Goal: Transaction & Acquisition: Purchase product/service

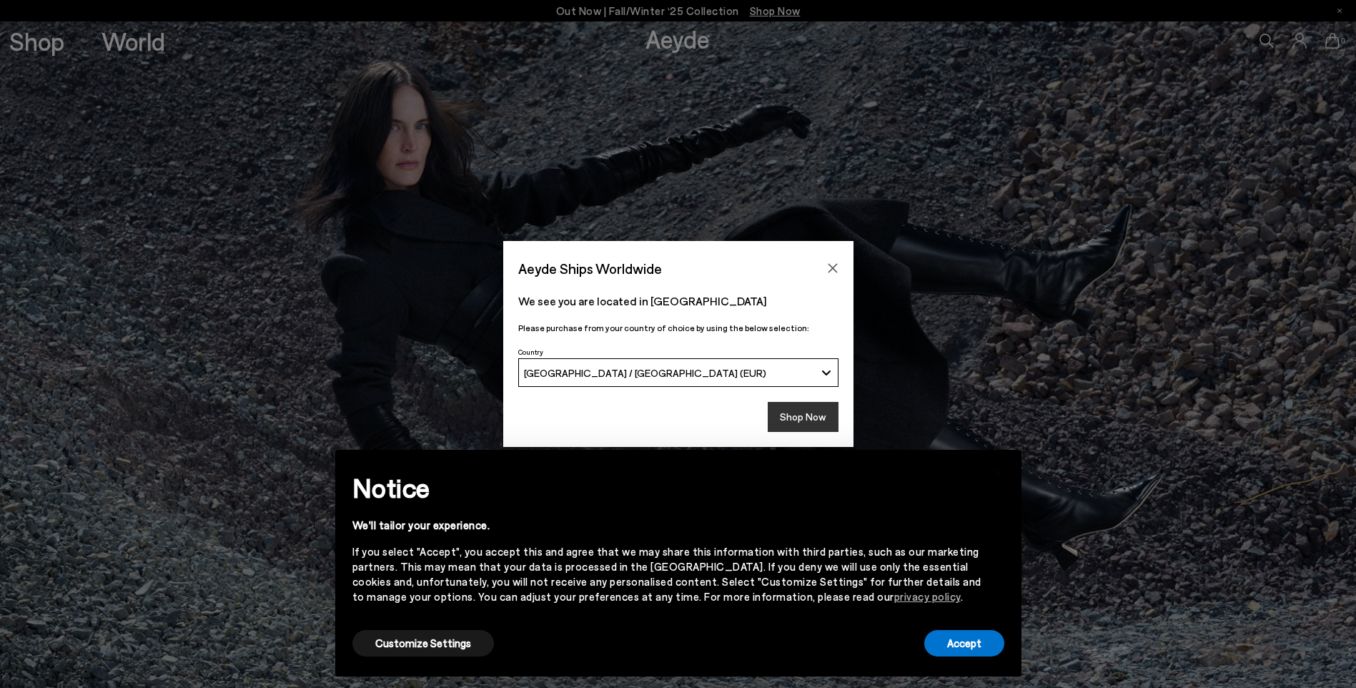
click at [817, 418] on button "Shop Now" at bounding box center [803, 417] width 71 height 30
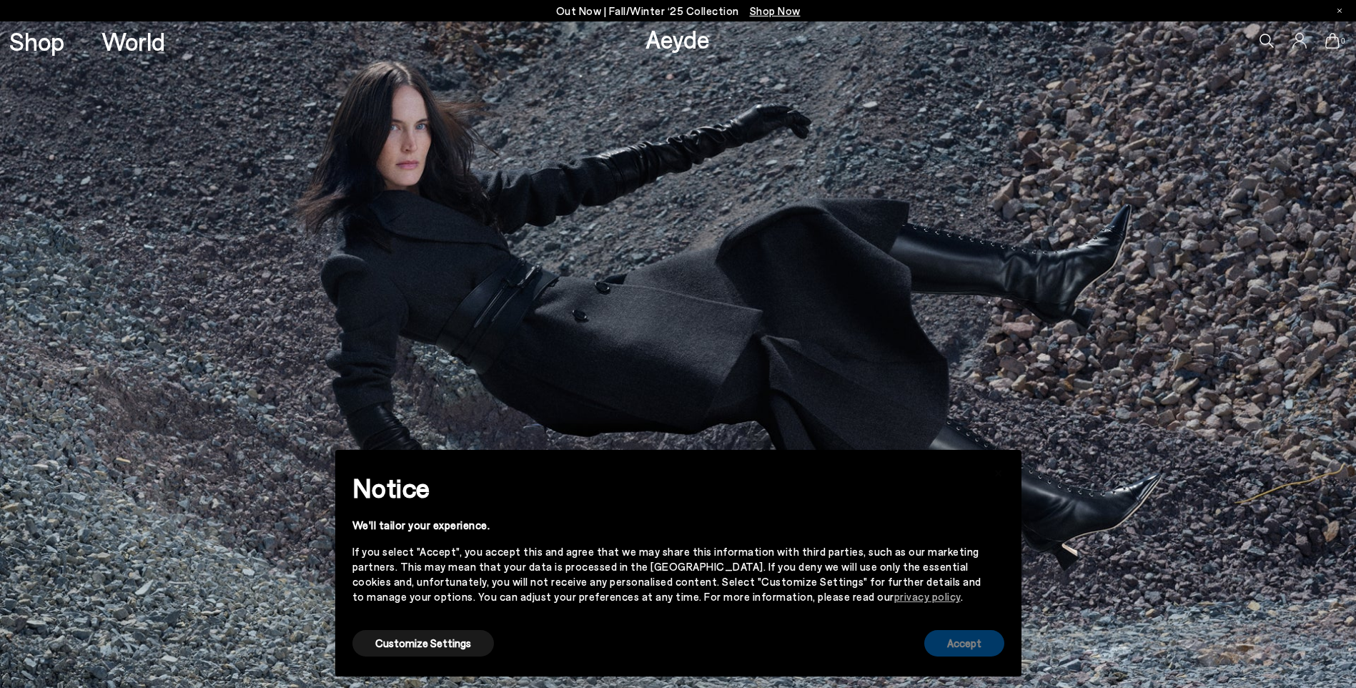
click at [943, 636] on button "Accept" at bounding box center [965, 643] width 80 height 26
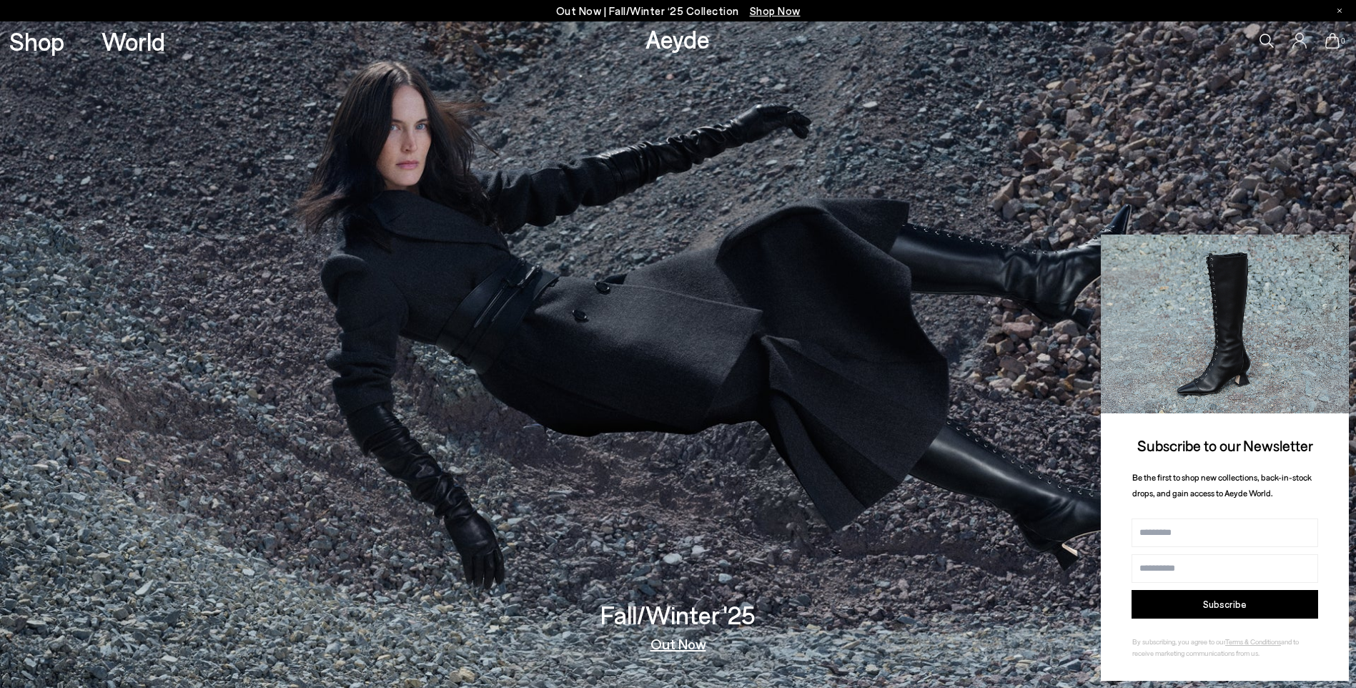
click at [1338, 247] on icon at bounding box center [1335, 247] width 7 height 7
click at [1336, 242] on icon at bounding box center [1335, 248] width 19 height 19
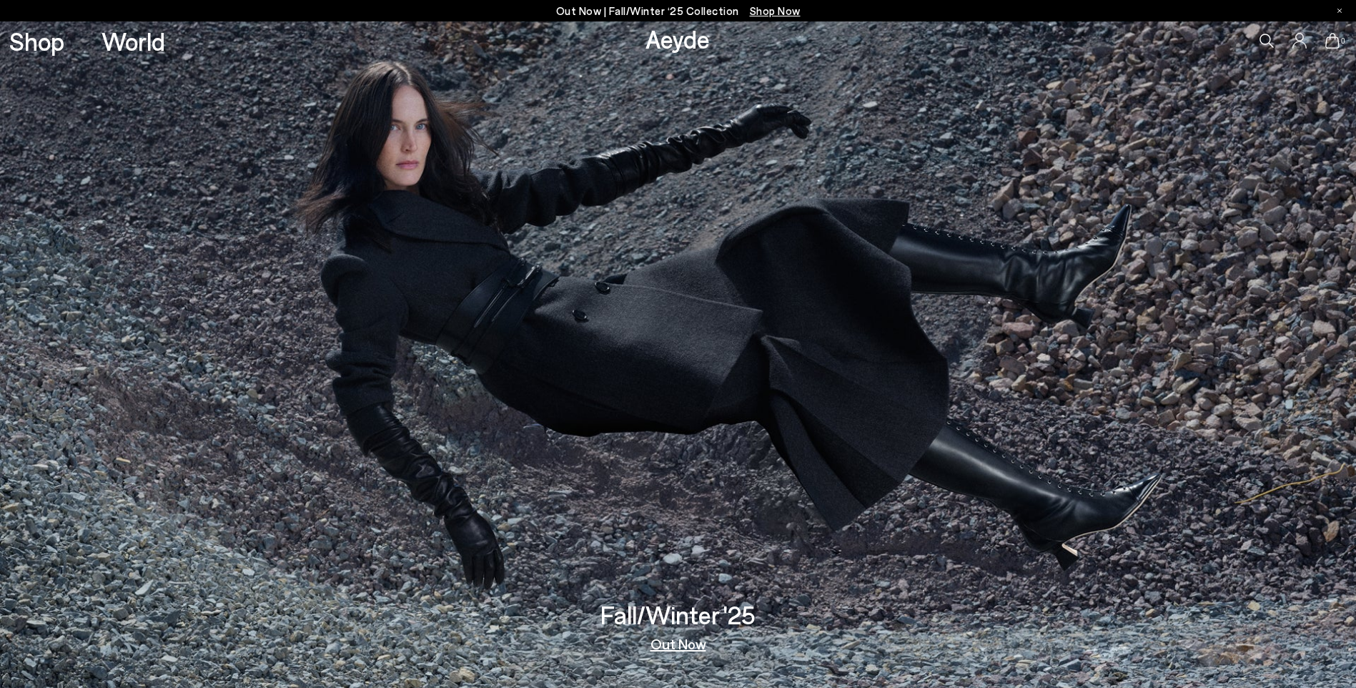
click at [666, 200] on img at bounding box center [678, 354] width 1356 height 666
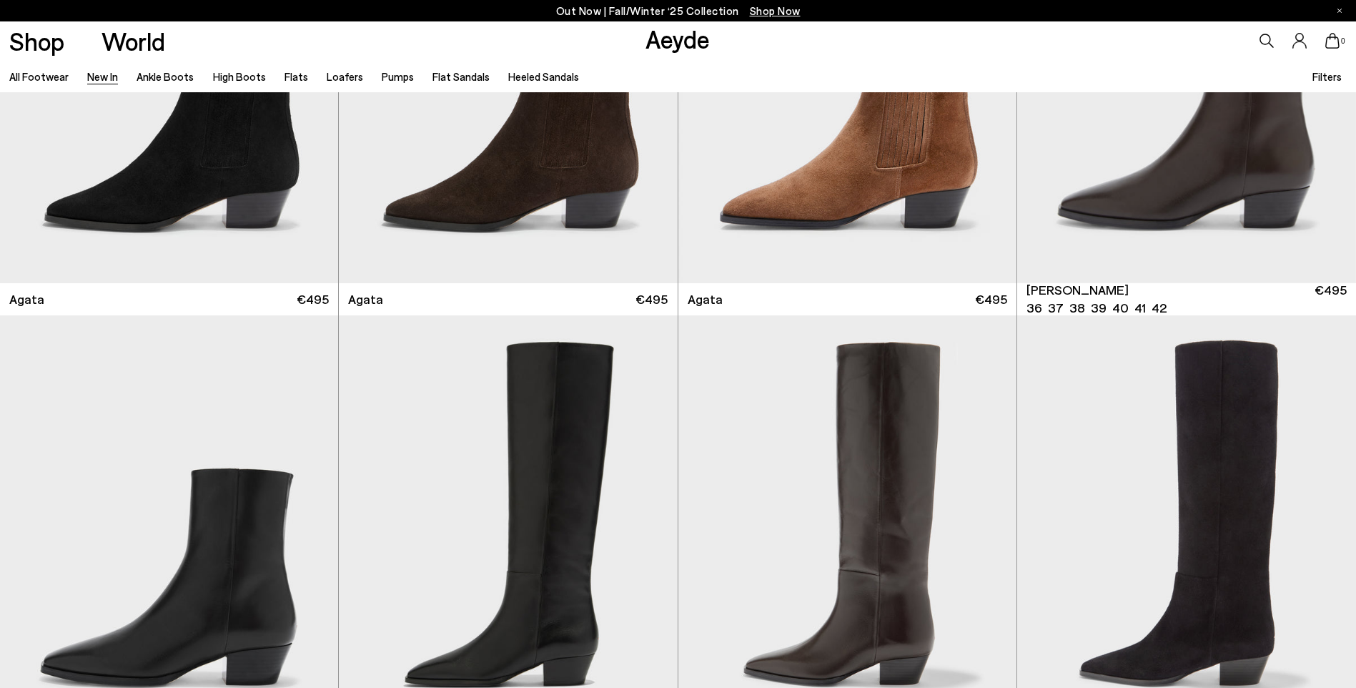
scroll to position [715, 0]
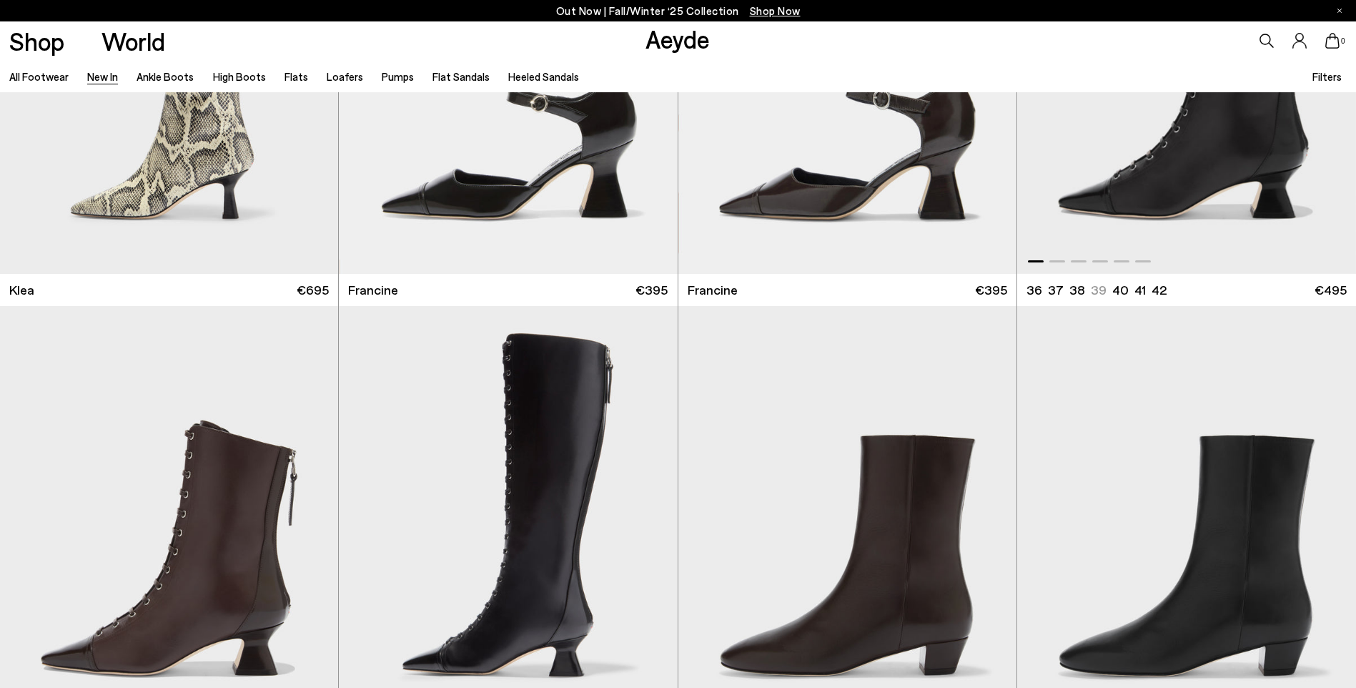
scroll to position [1931, 0]
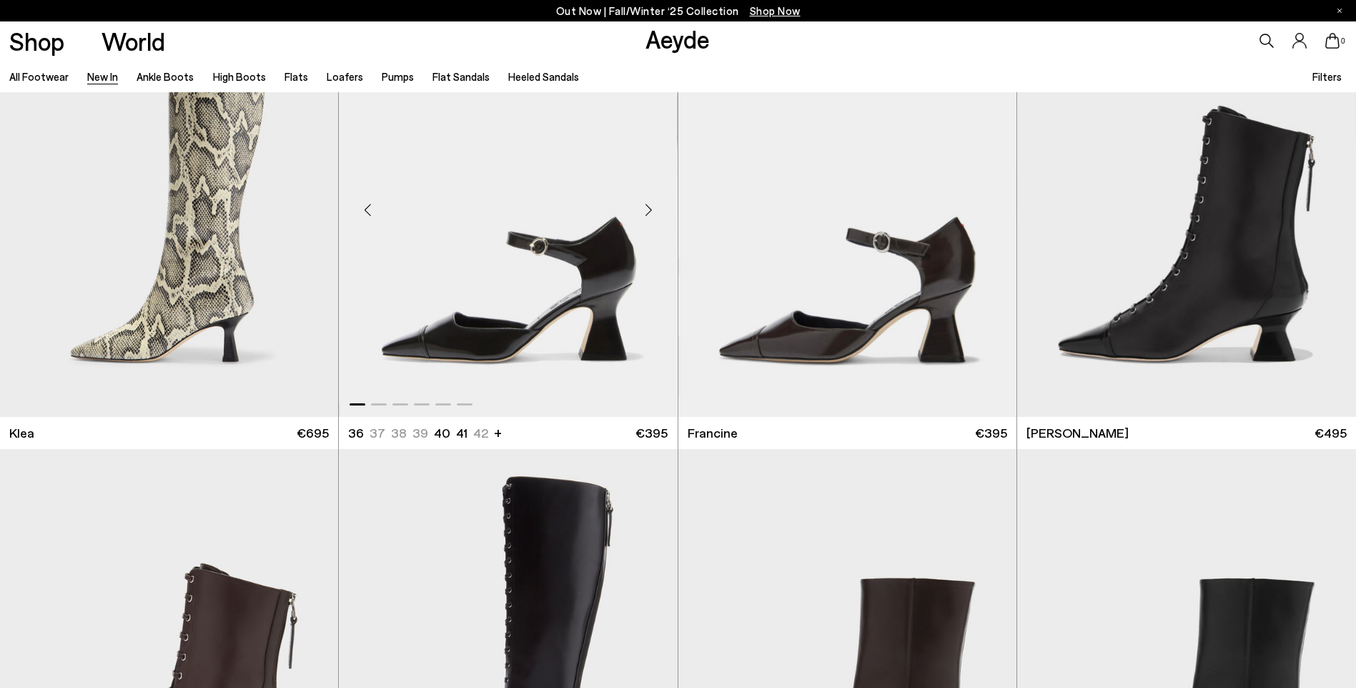
click at [641, 205] on div "Next slide" at bounding box center [649, 209] width 43 height 43
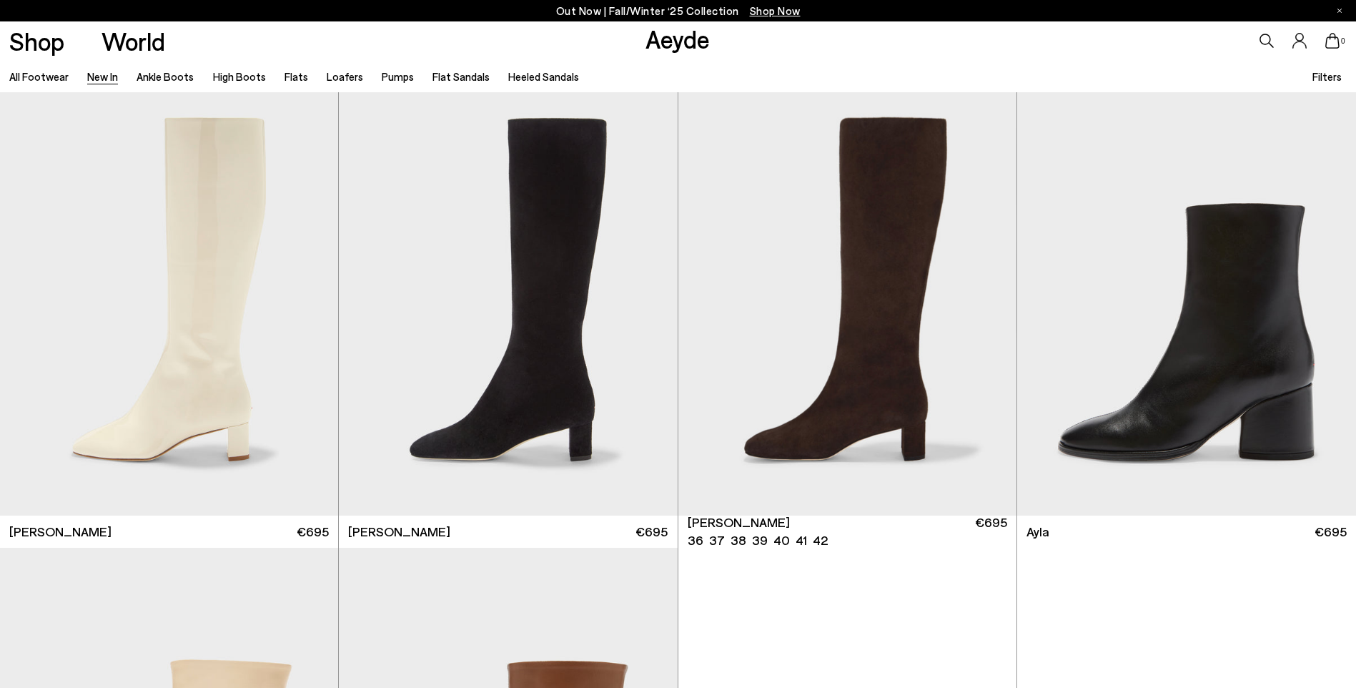
scroll to position [4933, 0]
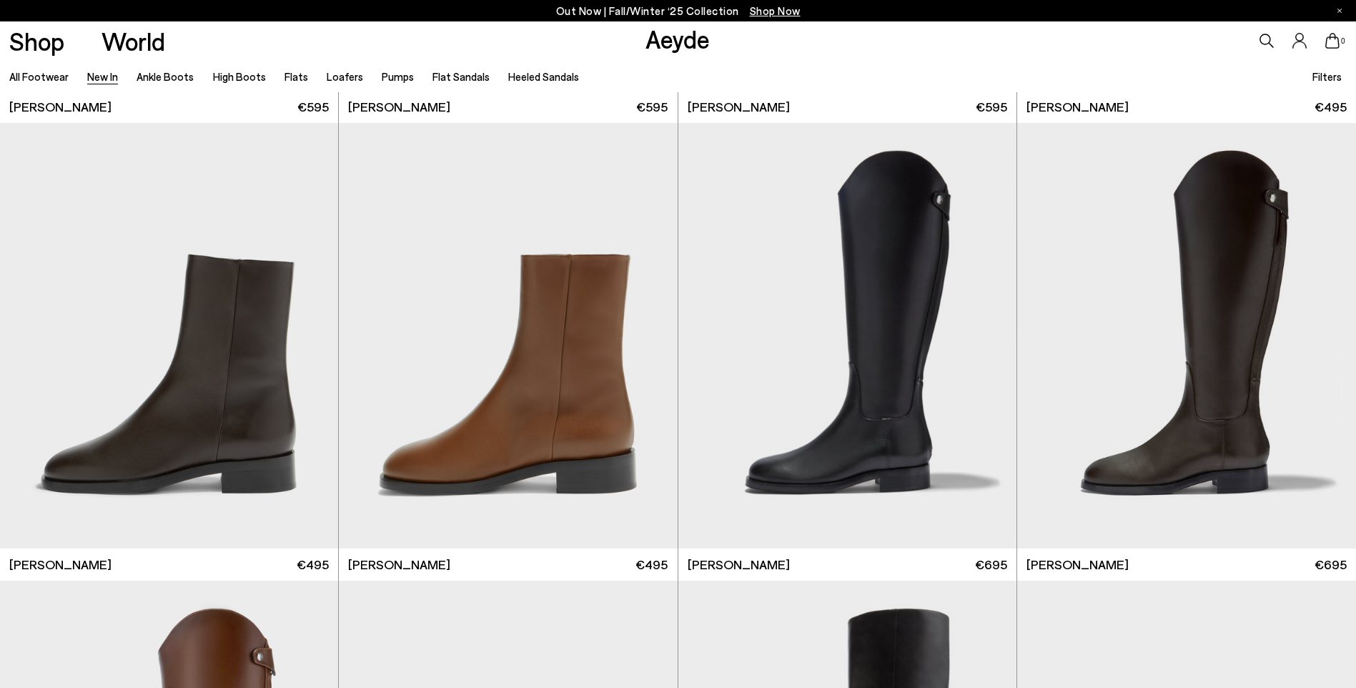
scroll to position [7961, 0]
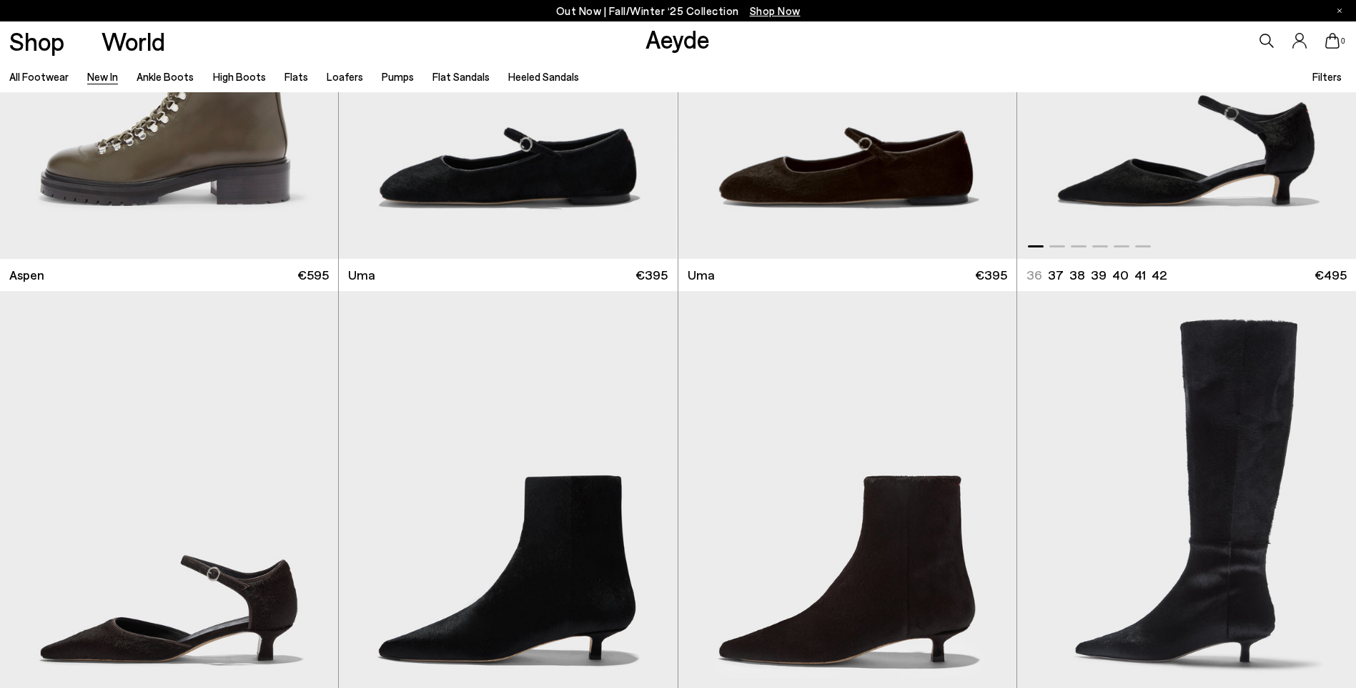
scroll to position [10178, 0]
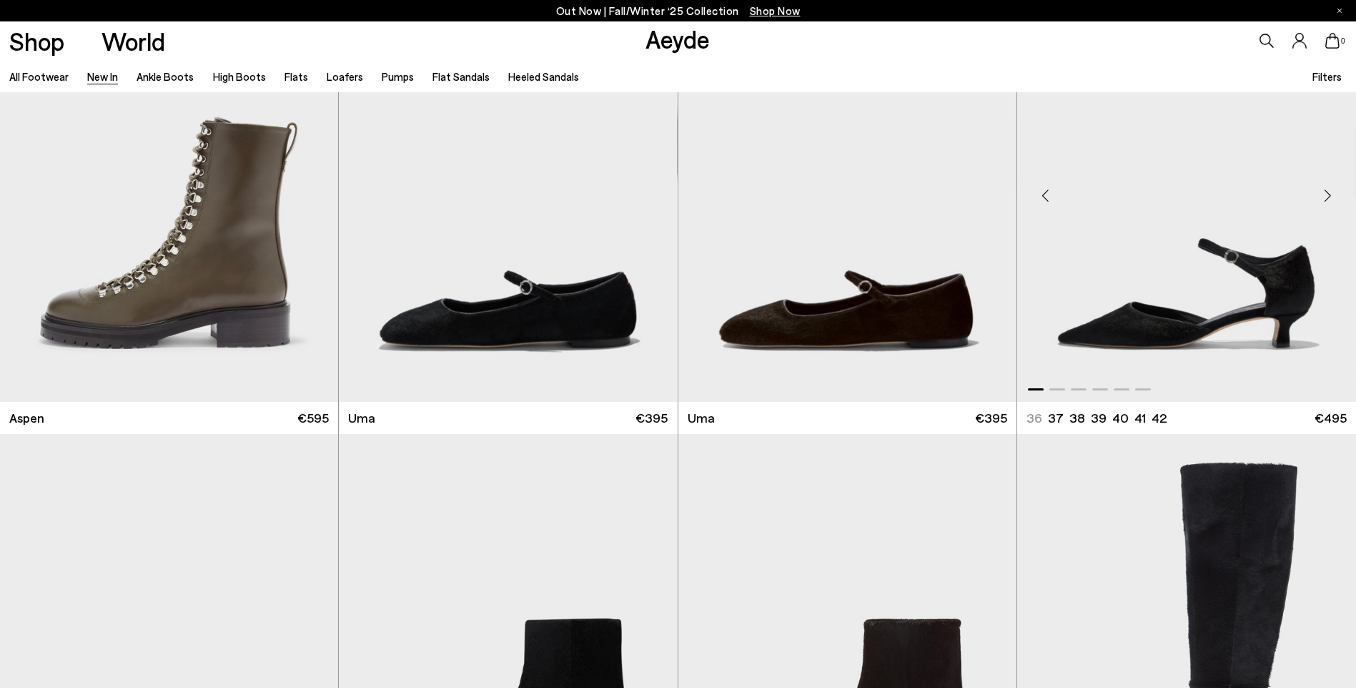
click at [1328, 195] on div "Next slide" at bounding box center [1327, 195] width 43 height 43
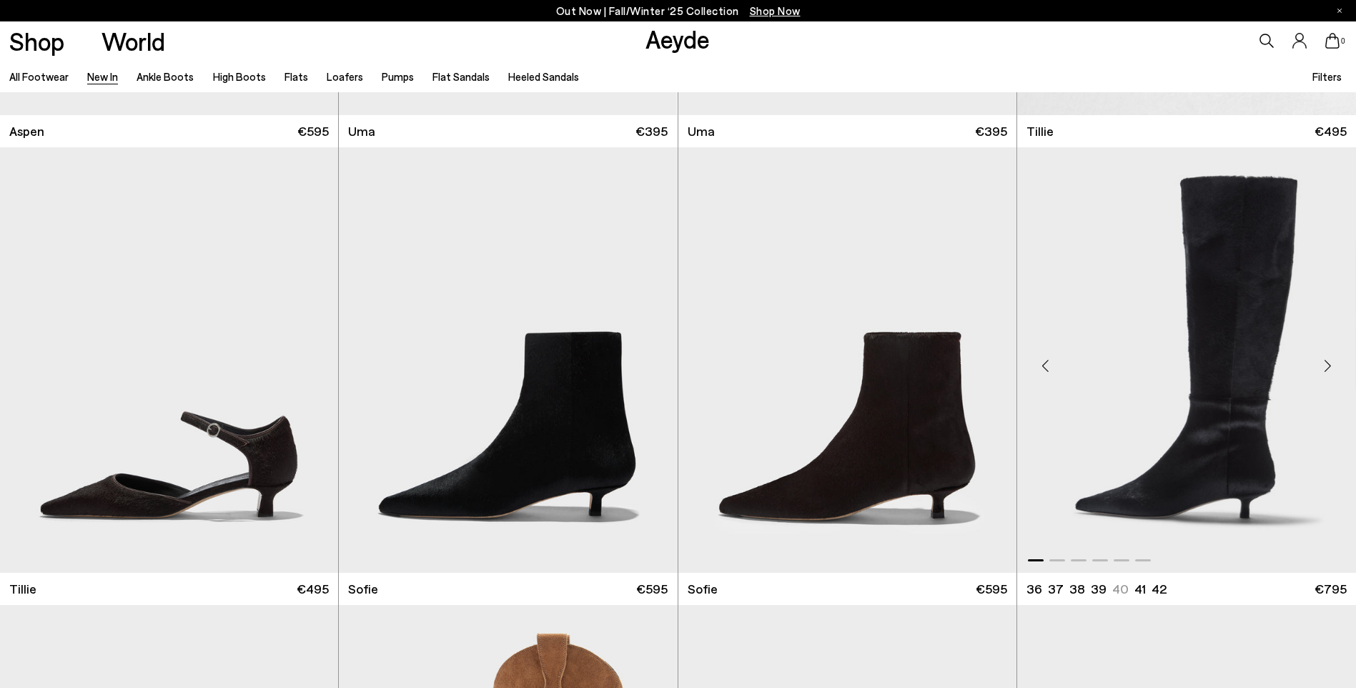
scroll to position [10678, 0]
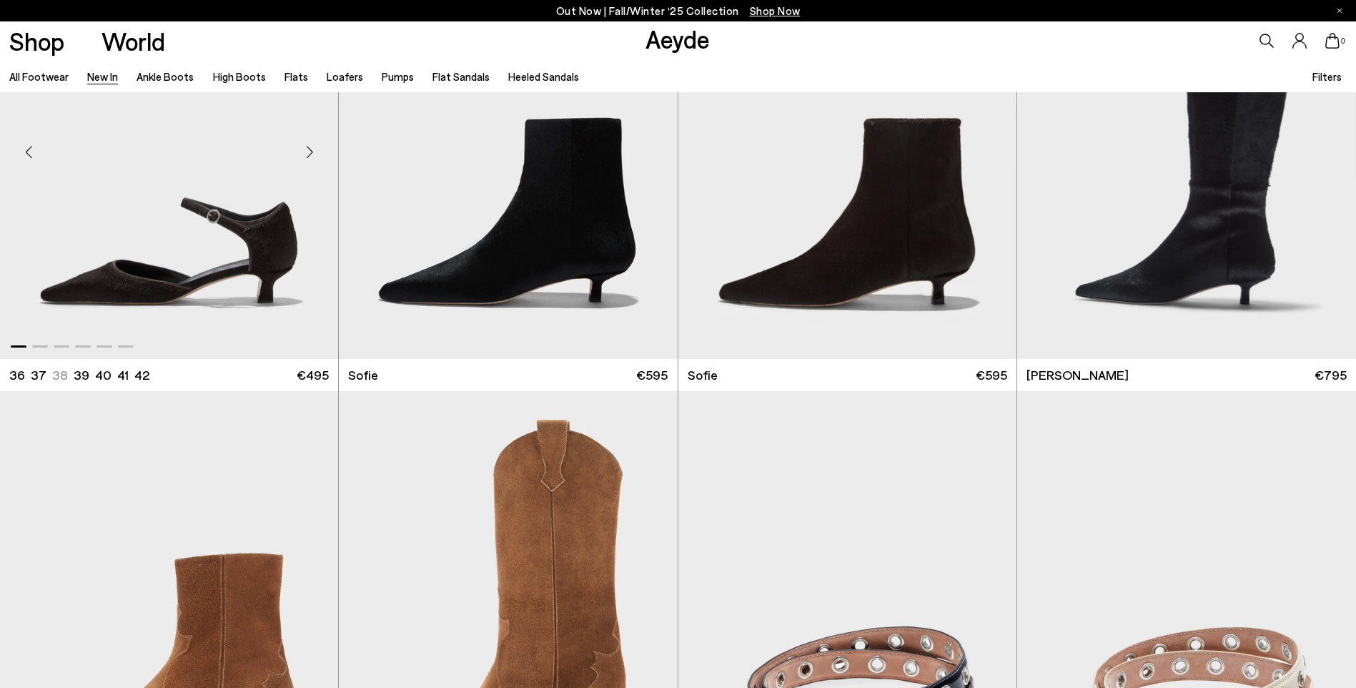
click at [302, 158] on div "Next slide" at bounding box center [309, 152] width 43 height 43
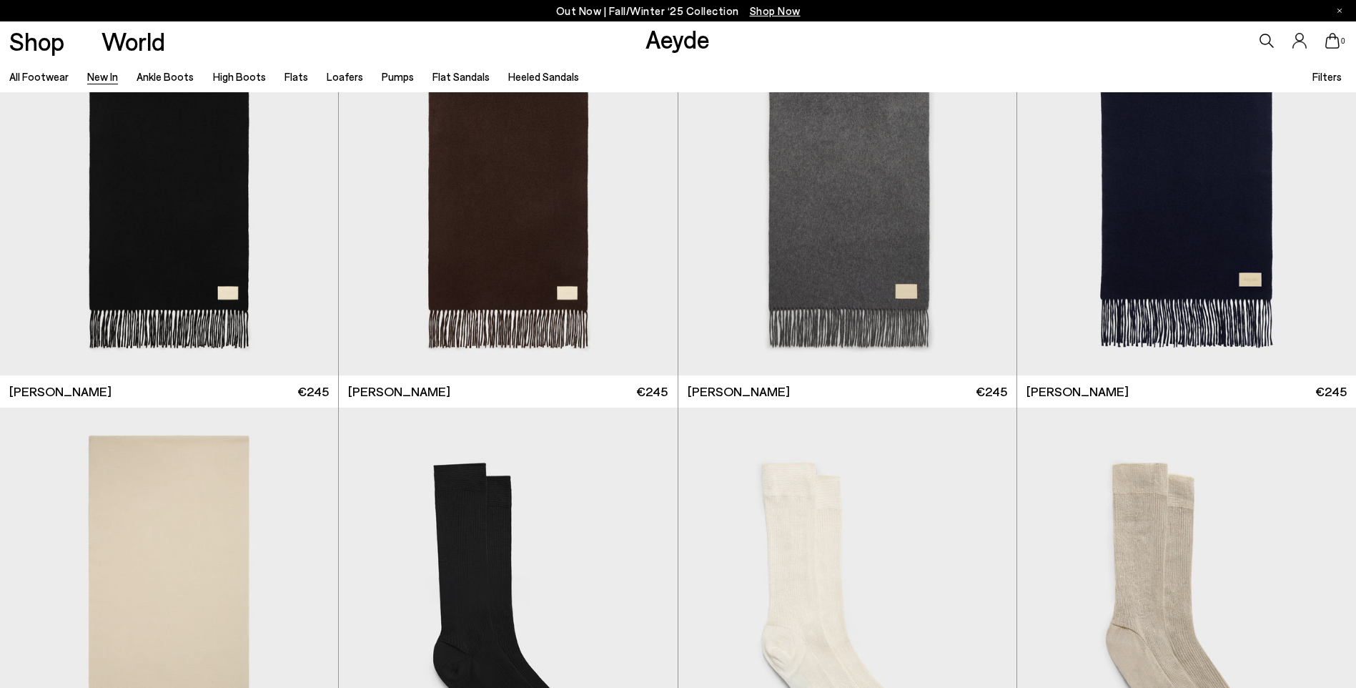
scroll to position [11608, 0]
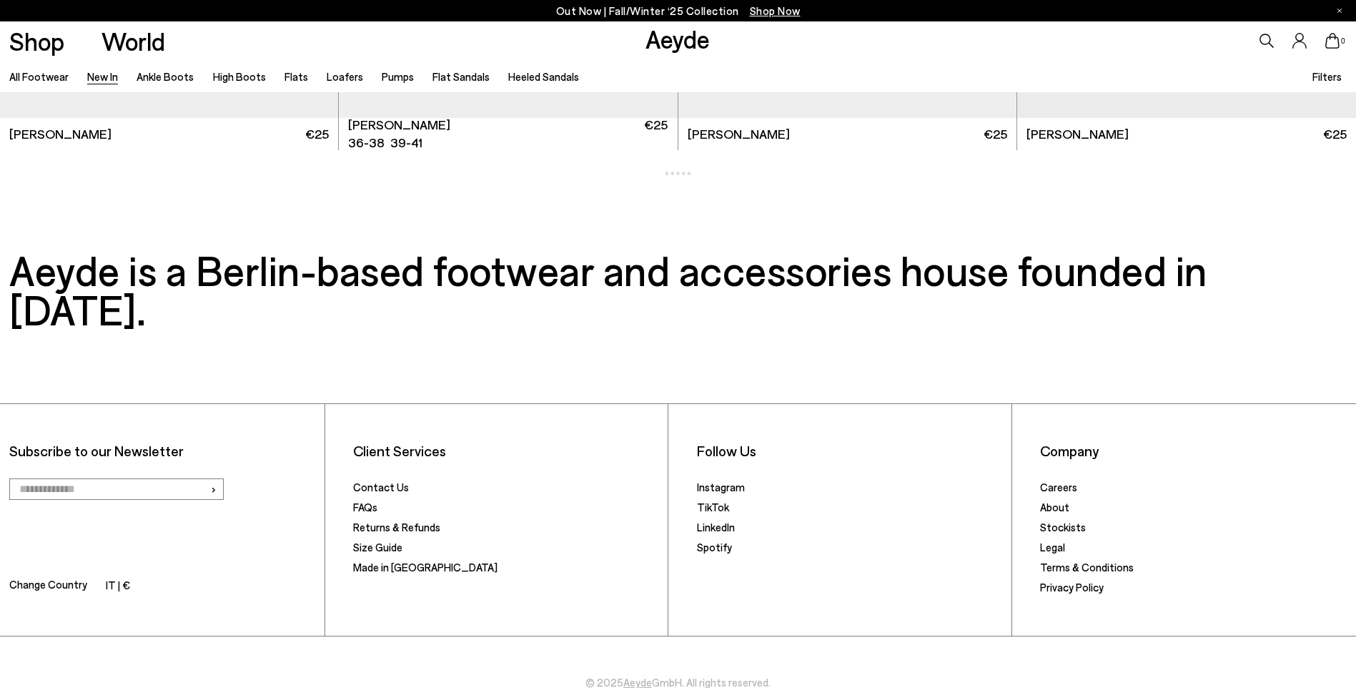
scroll to position [13306, 0]
